Goal: Information Seeking & Learning: Learn about a topic

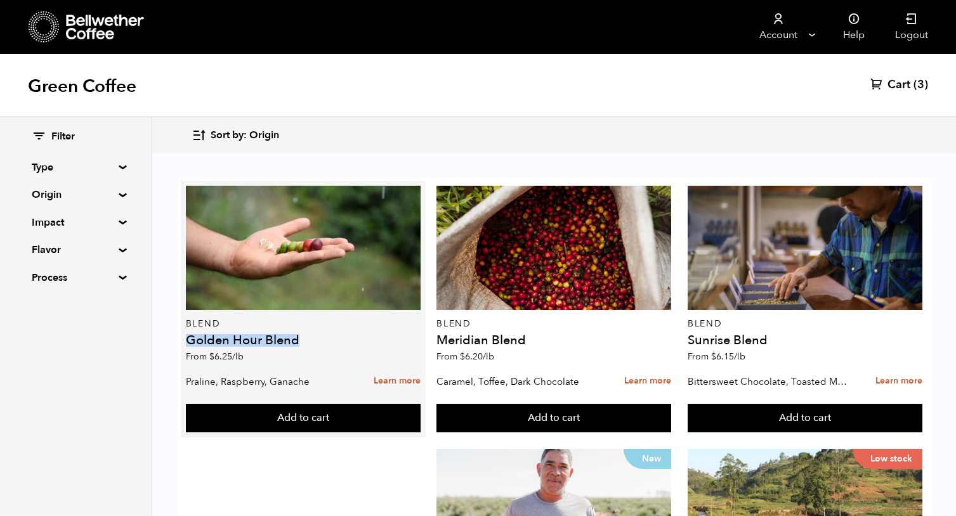
drag, startPoint x: 186, startPoint y: 338, endPoint x: 298, endPoint y: 340, distance: 111.7
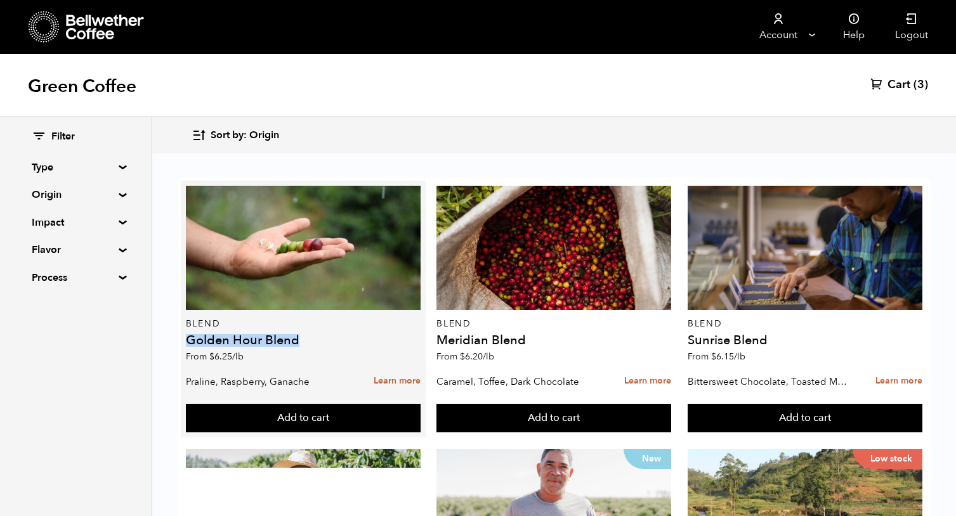
click at [298, 340] on h4 "Golden Hour Blend" at bounding box center [303, 340] width 235 height 13
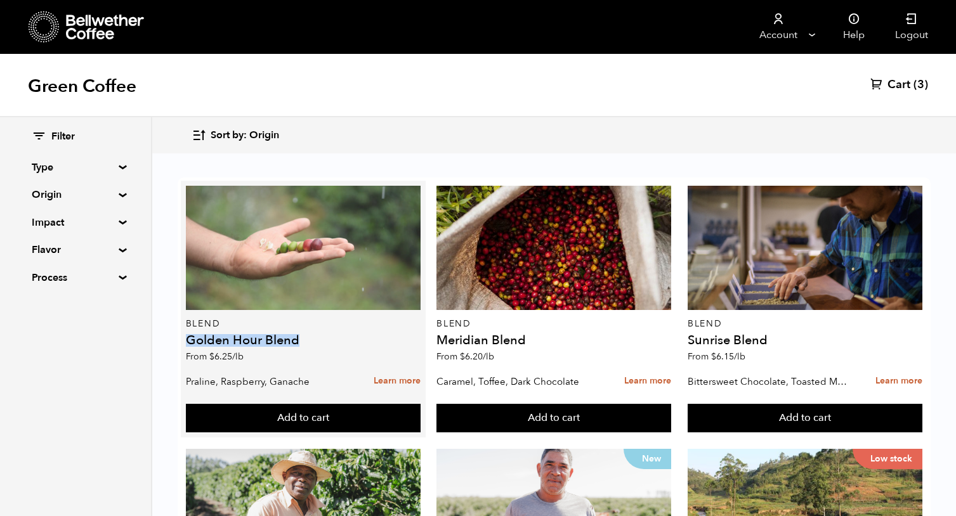
click at [331, 260] on div at bounding box center [303, 248] width 235 height 124
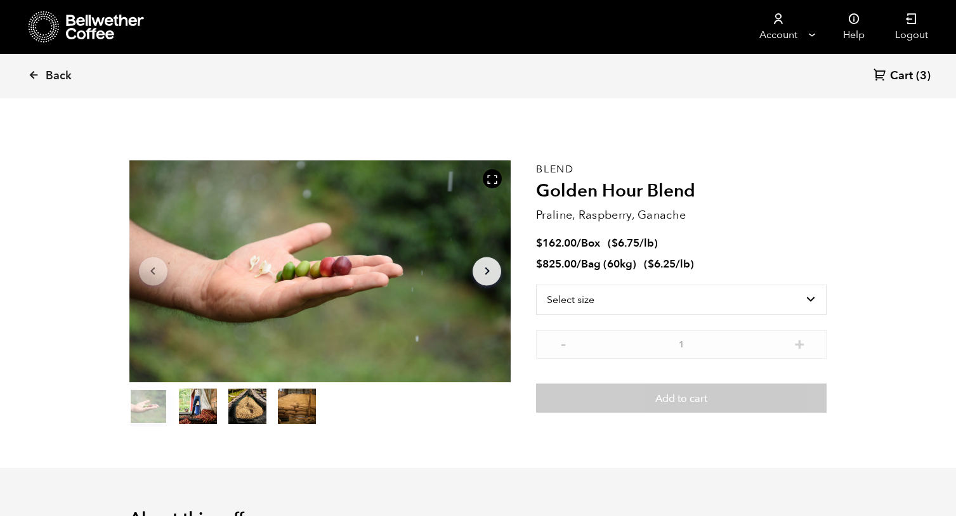
scroll to position [552, 676]
drag, startPoint x: 539, startPoint y: 190, endPoint x: 695, endPoint y: 192, distance: 156.0
click at [695, 192] on h2 "Golden Hour Blend" at bounding box center [681, 192] width 291 height 22
copy h2 "Golden Hour Blend"
drag, startPoint x: 538, startPoint y: 211, endPoint x: 684, endPoint y: 212, distance: 145.9
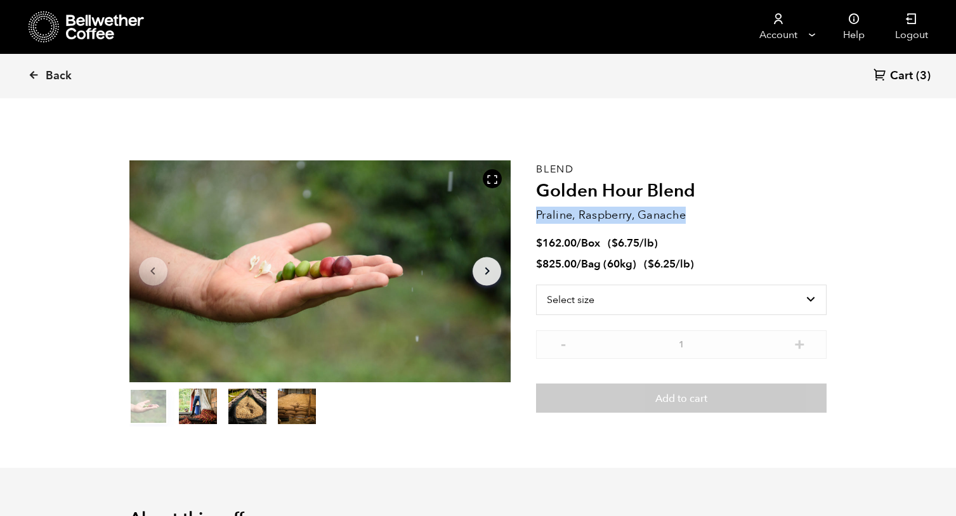
click at [684, 212] on p "Praline, Raspberry, Ganache" at bounding box center [681, 215] width 291 height 17
copy p "Praline, Raspberry, Ganache"
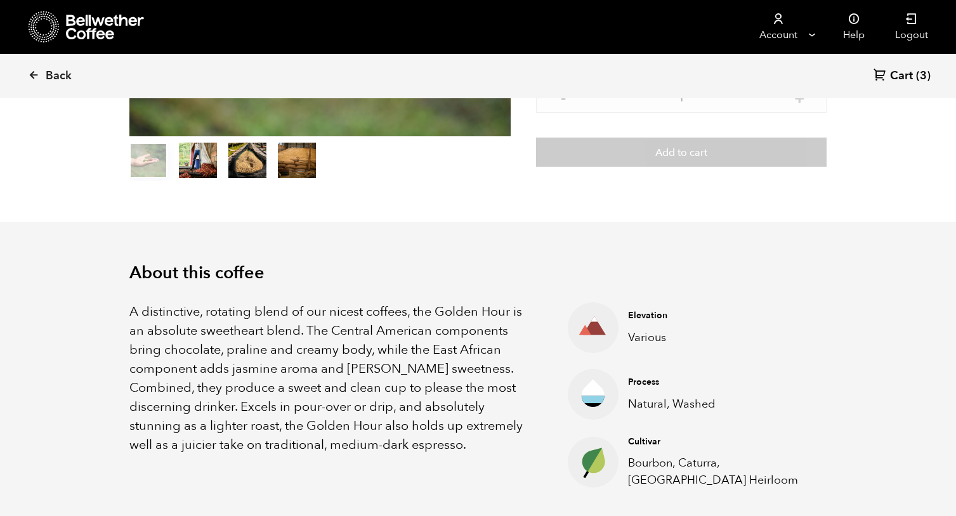
scroll to position [246, 0]
click at [332, 330] on p "A distinctive, rotating blend of our nicest coffees, the Golden Hour is an abso…" at bounding box center [332, 379] width 407 height 152
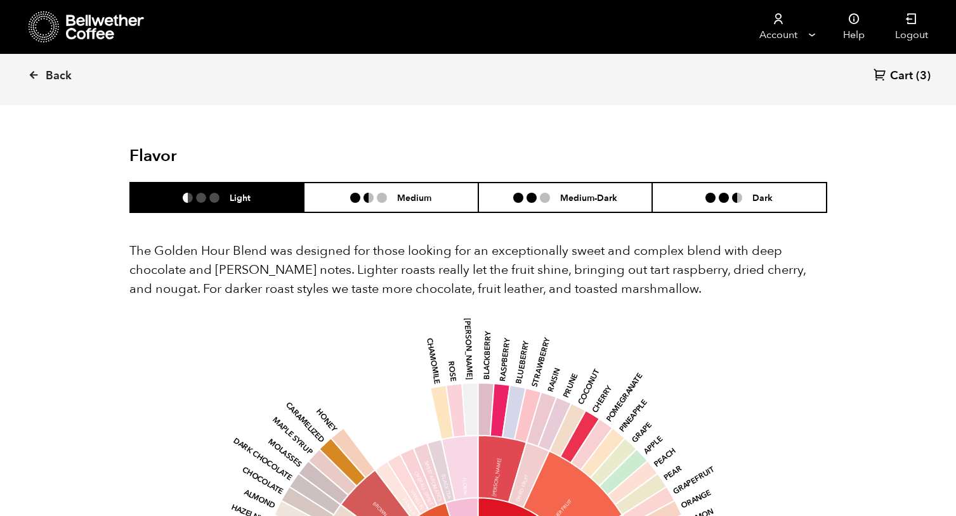
scroll to position [514, 0]
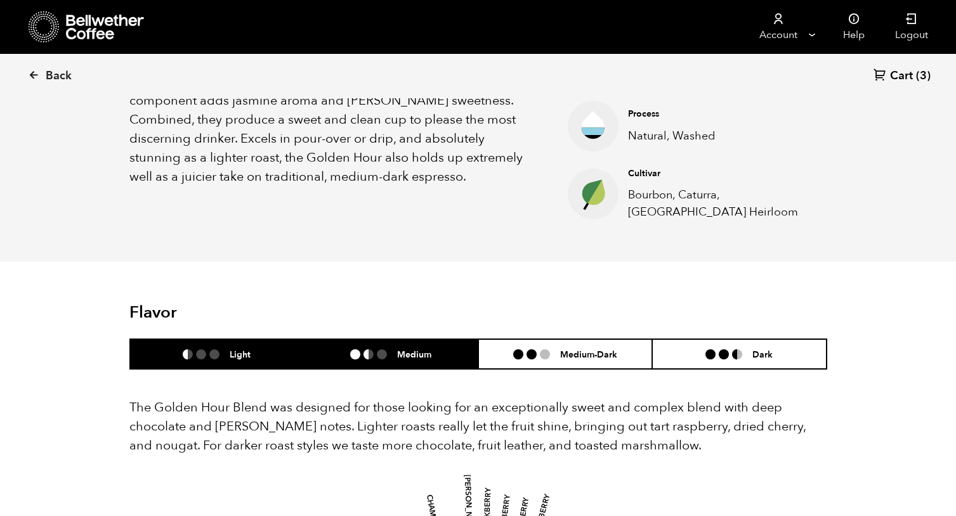
click at [414, 357] on h6 "Medium" at bounding box center [414, 354] width 34 height 11
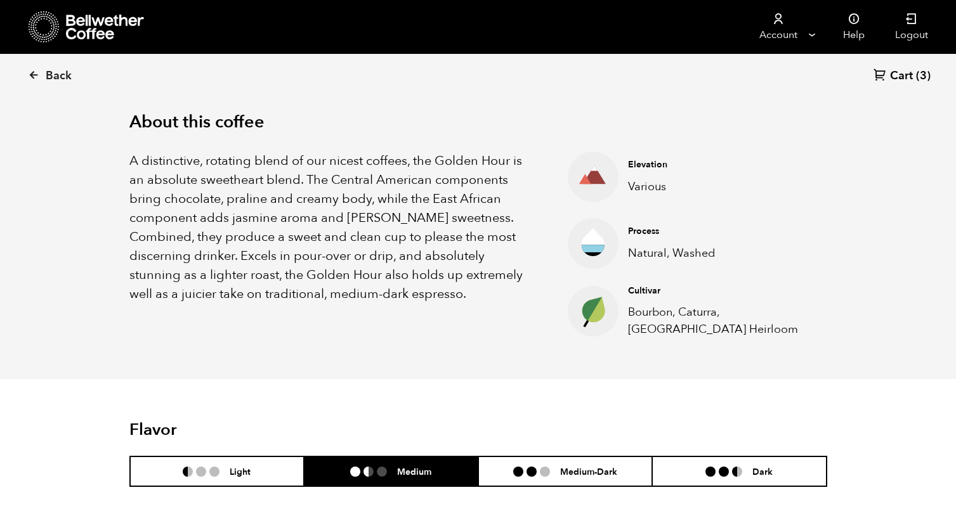
scroll to position [379, 0]
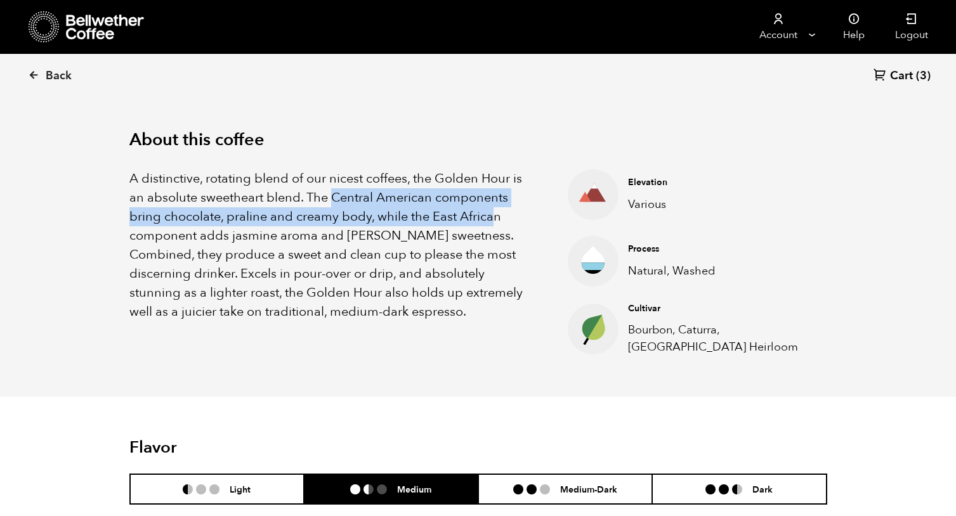
drag, startPoint x: 334, startPoint y: 197, endPoint x: 494, endPoint y: 222, distance: 161.9
click at [494, 222] on p "A distinctive, rotating blend of our nicest coffees, the Golden Hour is an abso…" at bounding box center [332, 245] width 407 height 152
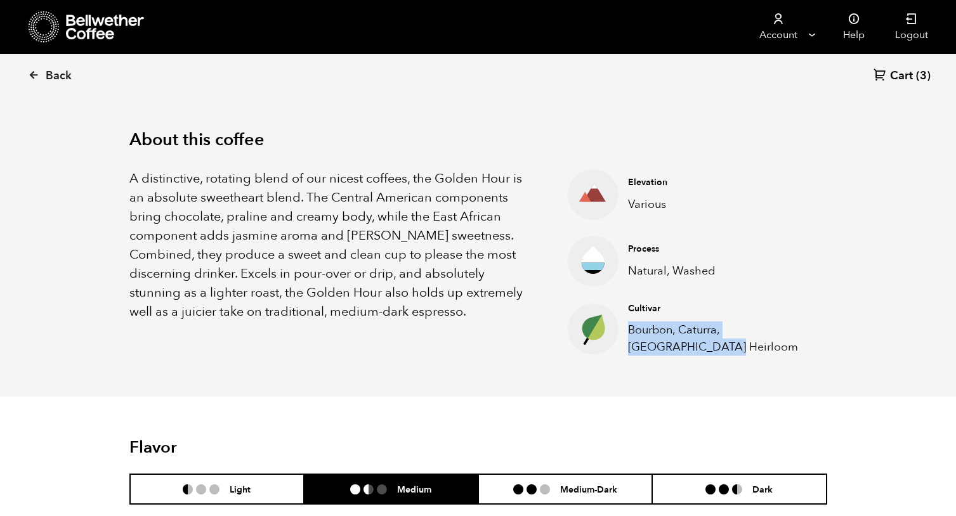
drag, startPoint x: 630, startPoint y: 330, endPoint x: 682, endPoint y: 346, distance: 54.4
click at [682, 346] on p "Bourbon, Caturra, Ethiopia Heirloom" at bounding box center [717, 339] width 179 height 34
copy p "Bourbon, Caturra, Ethiopia Heirloom"
click at [642, 268] on p "Natural, Washed" at bounding box center [717, 271] width 179 height 17
drag, startPoint x: 631, startPoint y: 270, endPoint x: 731, endPoint y: 272, distance: 100.9
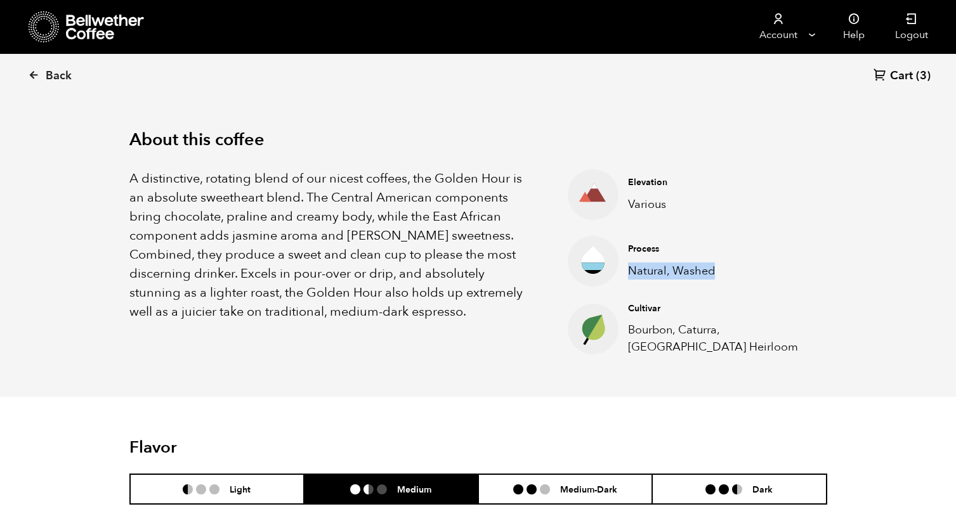
click at [731, 272] on p "Natural, Washed" at bounding box center [717, 271] width 179 height 17
copy p "Natural, Washed"
